Goal: Browse casually

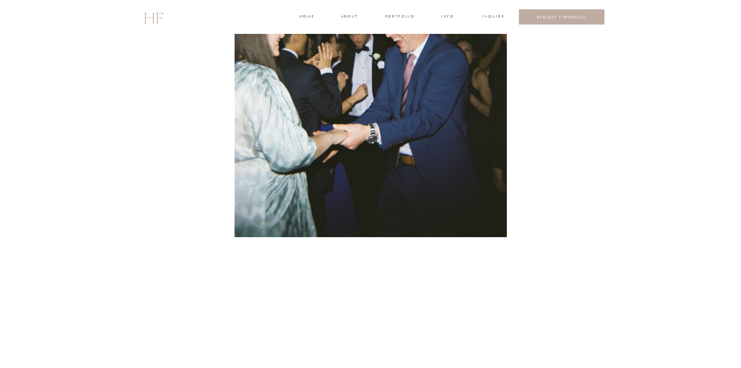
scroll to position [9806, 0]
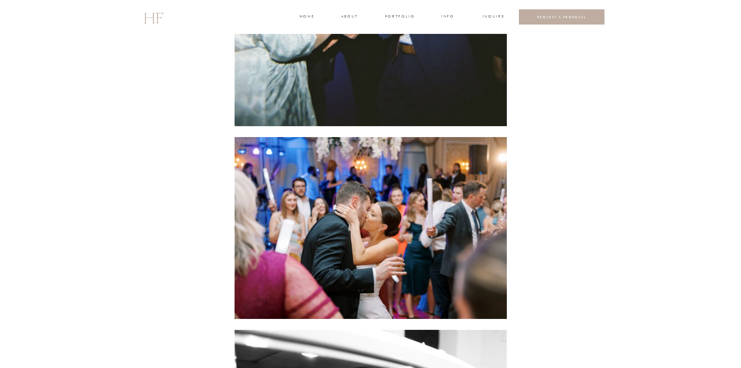
scroll to position [9940, 0]
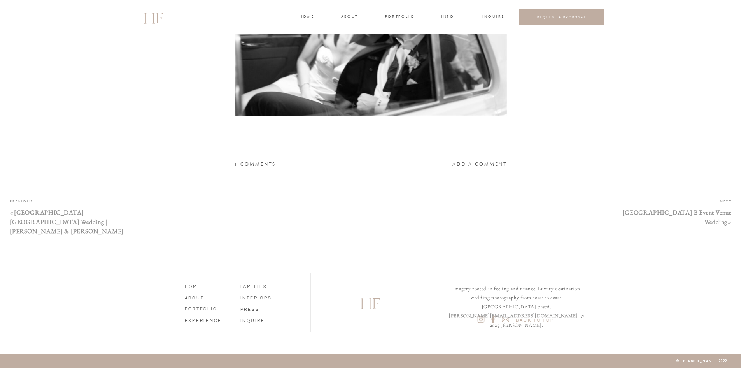
scroll to position [10157, 0]
